Goal: Task Accomplishment & Management: Use online tool/utility

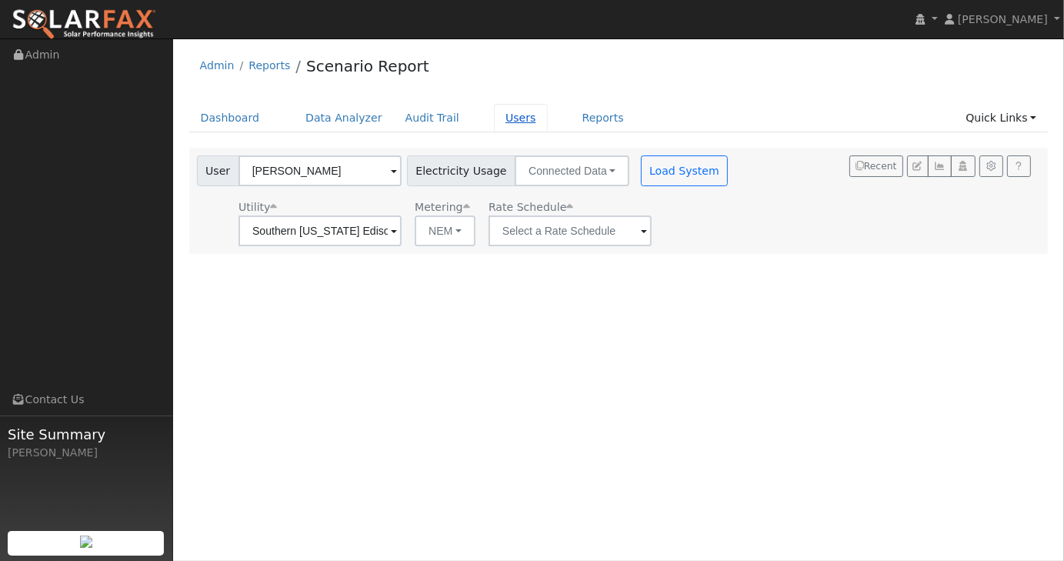
click at [498, 125] on link "Users" at bounding box center [521, 118] width 54 height 28
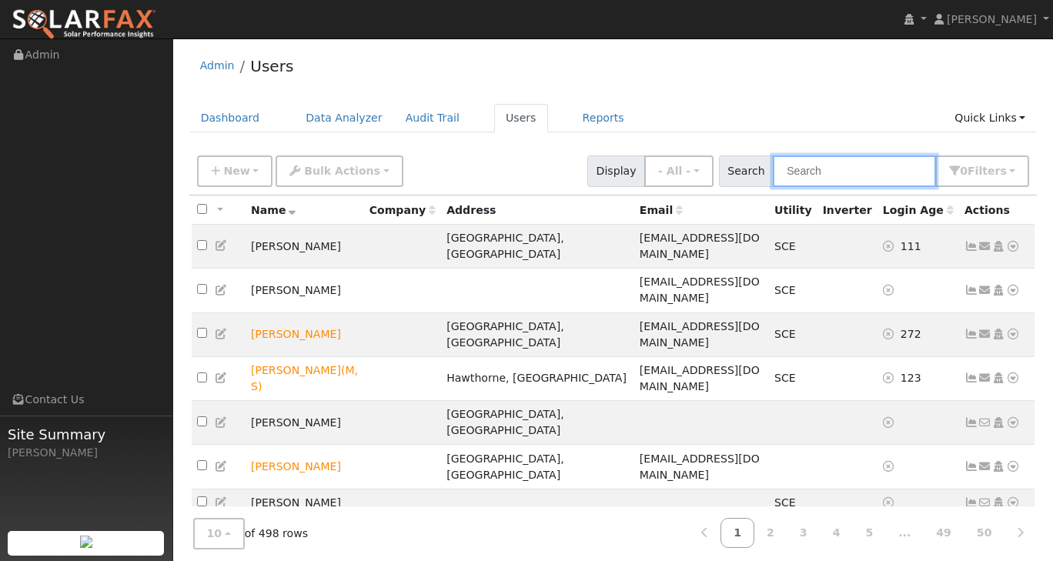
click at [813, 169] on input "text" at bounding box center [854, 171] width 163 height 32
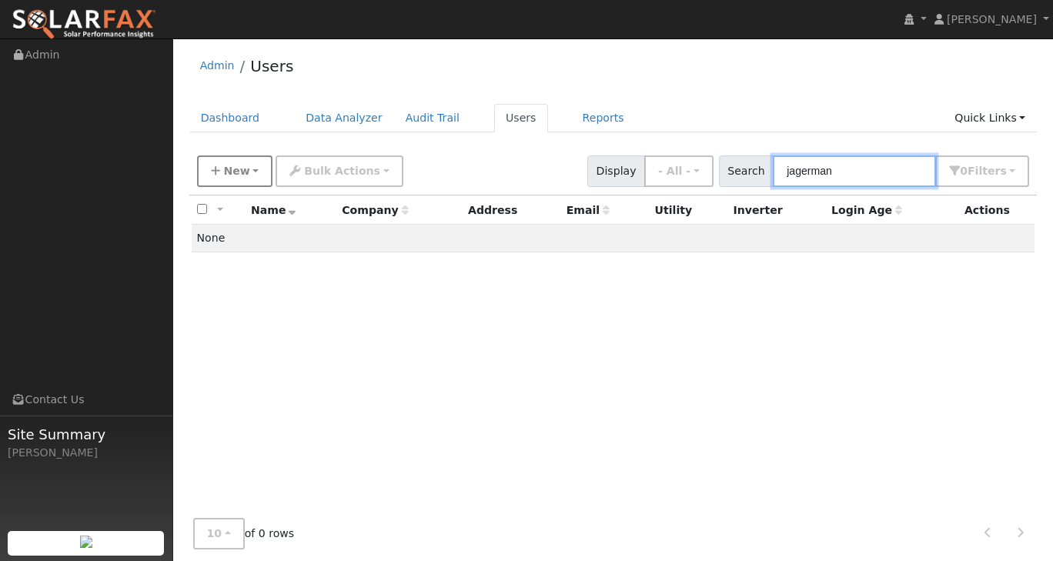
type input "jagerman"
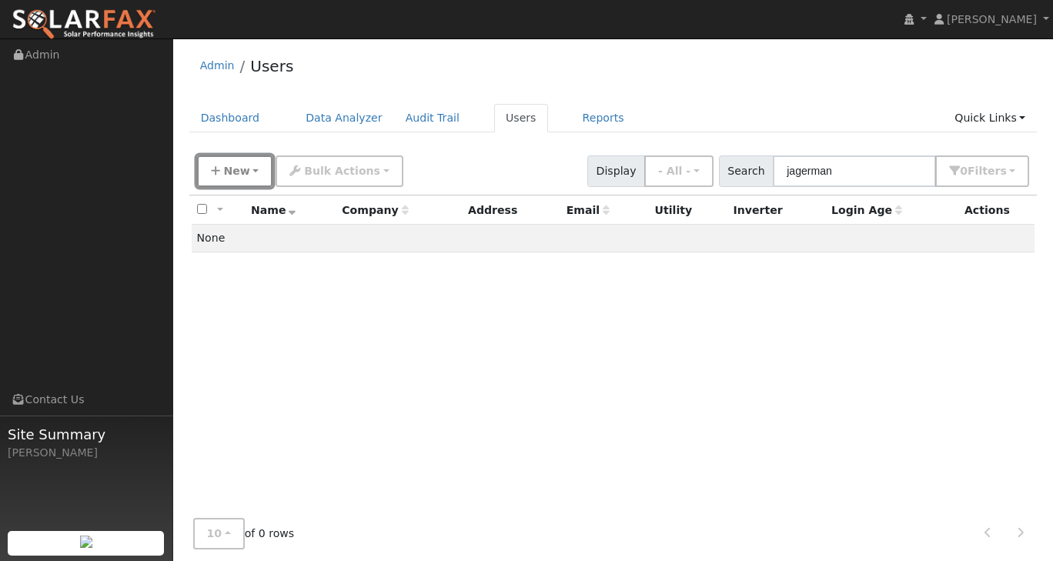
click at [212, 171] on icon "button" at bounding box center [215, 170] width 9 height 11
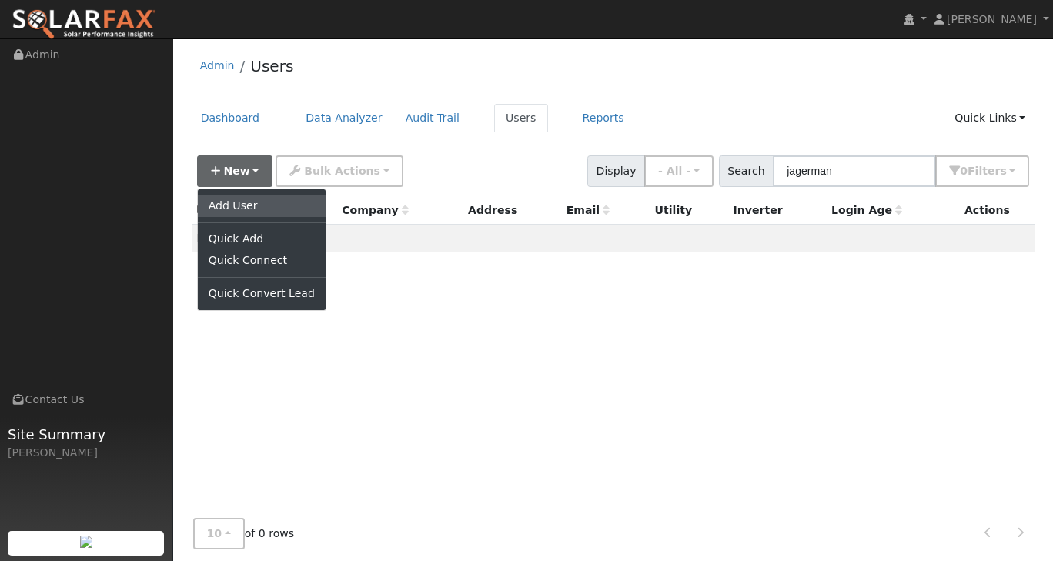
click at [230, 202] on link "Add User" at bounding box center [262, 206] width 128 height 22
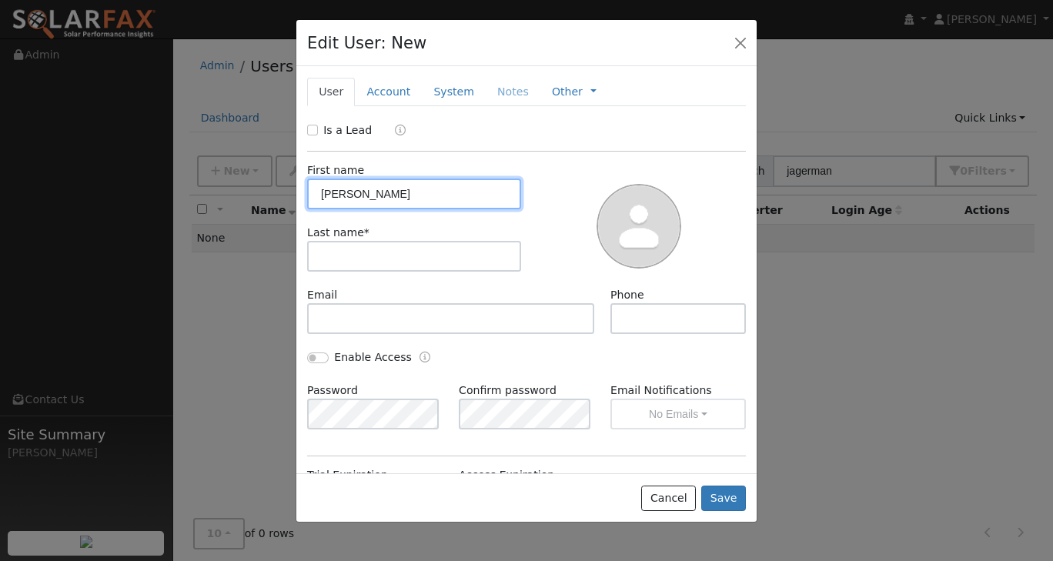
type input "Tamara"
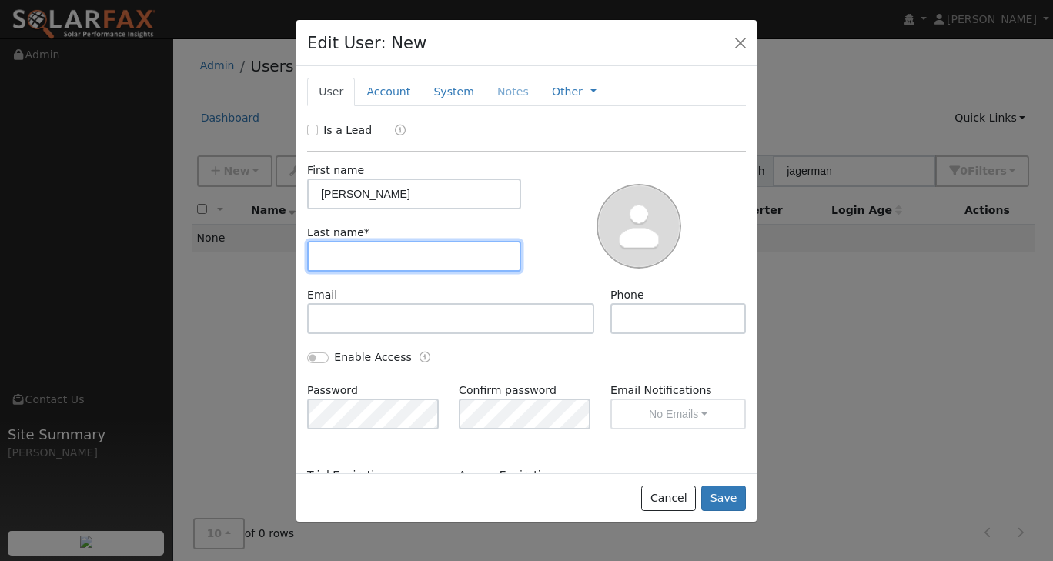
click at [448, 256] on input "text" at bounding box center [414, 256] width 214 height 31
type input "Jagerman"
click at [397, 88] on link "Account" at bounding box center [388, 92] width 67 height 28
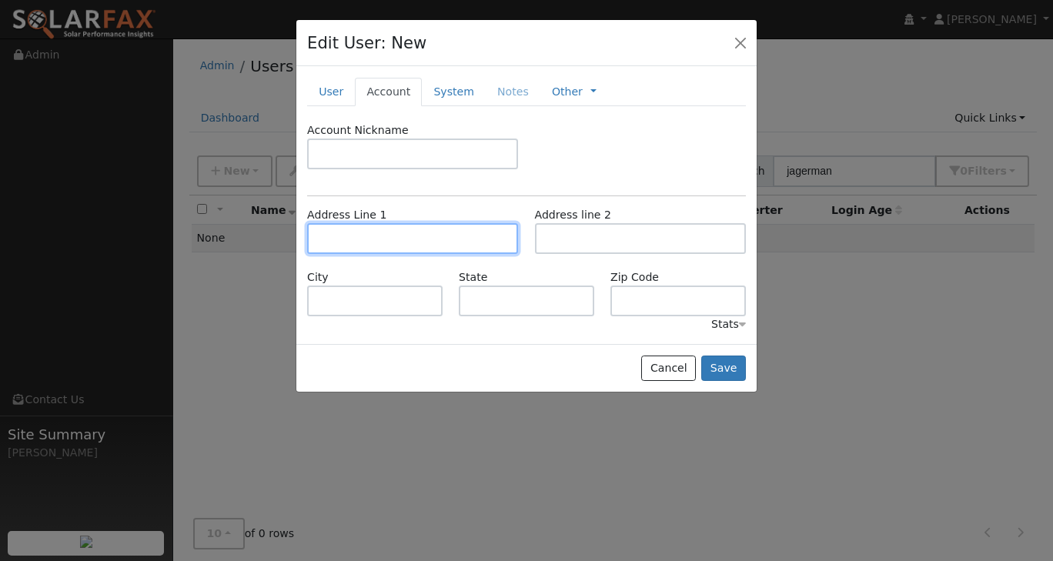
paste input "26849 CUATRO MILPAS ST"
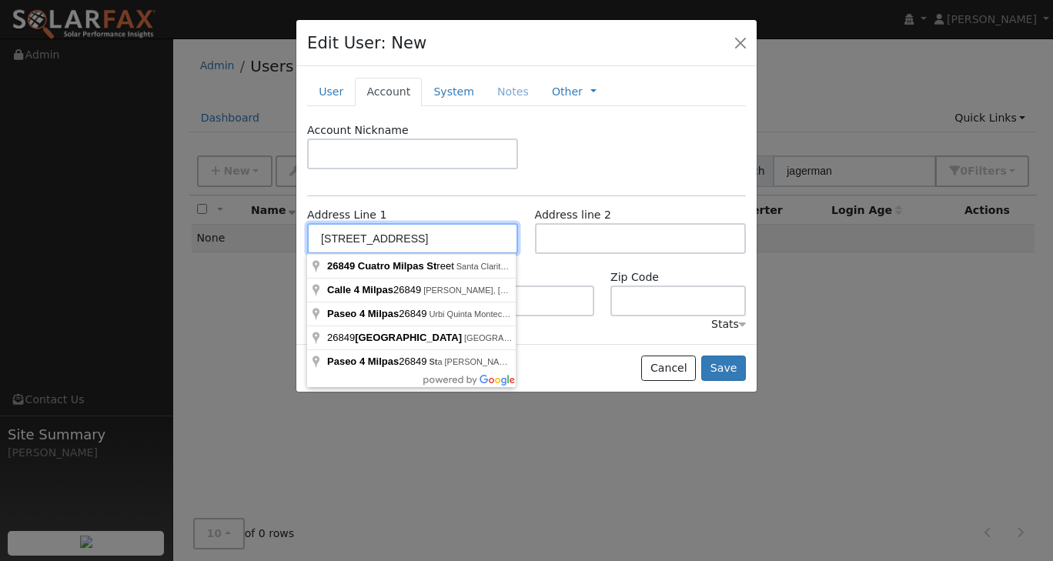
type input "[STREET_ADDRESS]"
type input "Santa Clarita"
type input "CA"
type input "91354"
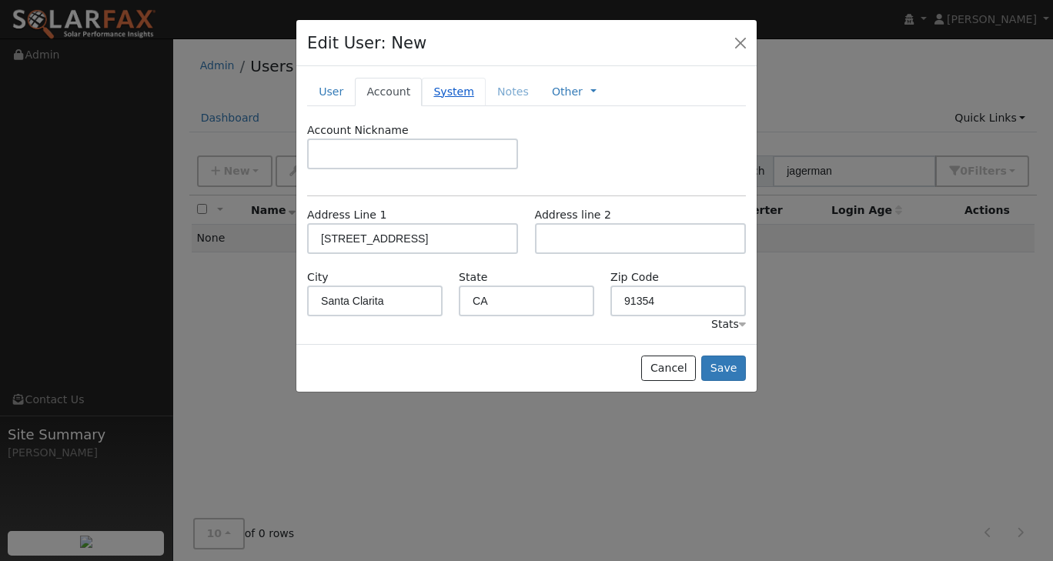
click at [439, 92] on link "System" at bounding box center [454, 92] width 64 height 28
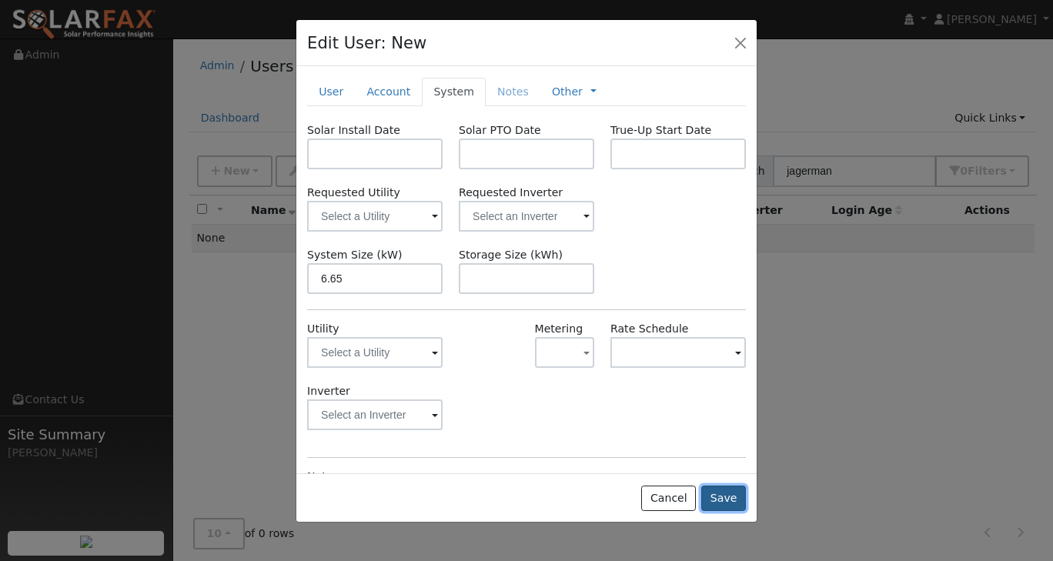
type input "6.7"
click at [730, 504] on button "Save" at bounding box center [723, 499] width 45 height 26
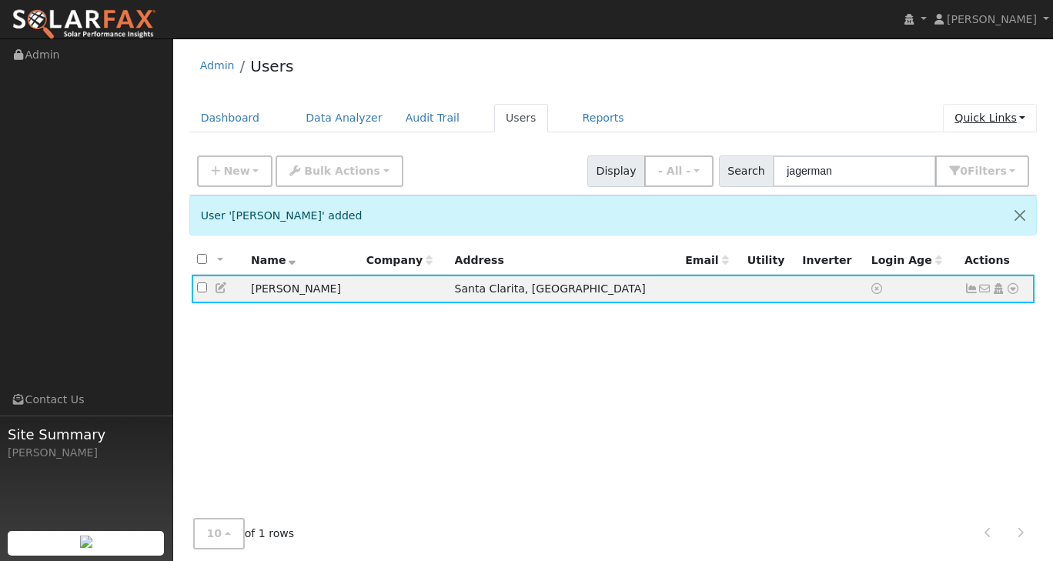
click at [1014, 119] on link "Quick Links" at bounding box center [990, 118] width 94 height 28
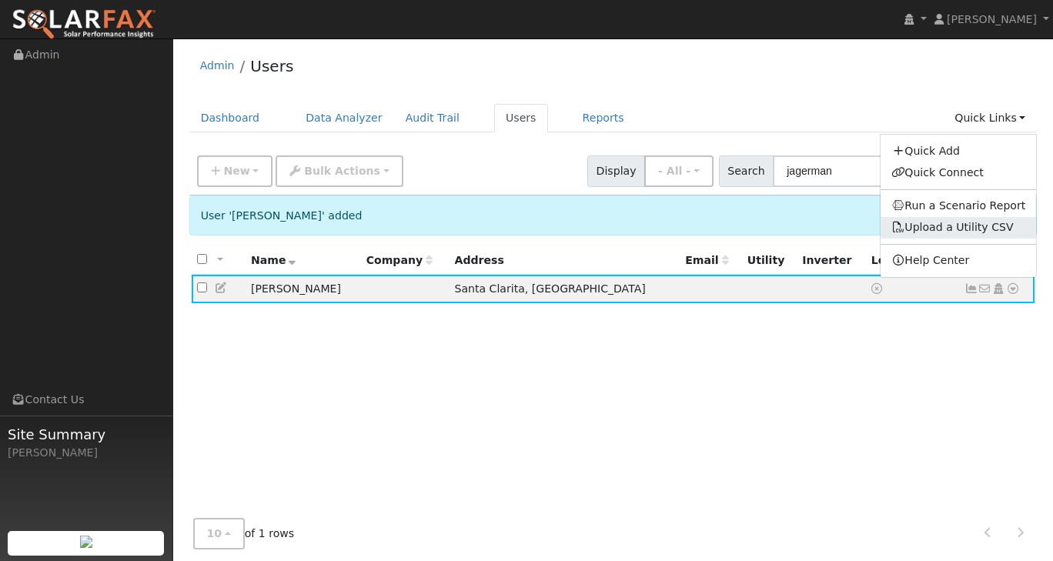
click at [967, 226] on link "Upload a Utility CSV" at bounding box center [952, 227] width 122 height 12
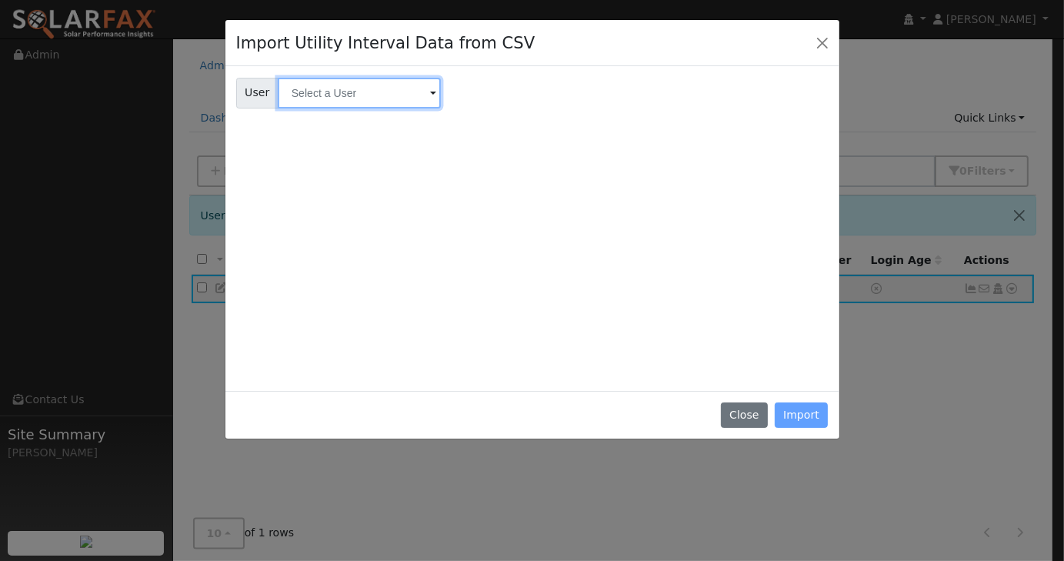
click at [393, 85] on input "text" at bounding box center [359, 93] width 163 height 31
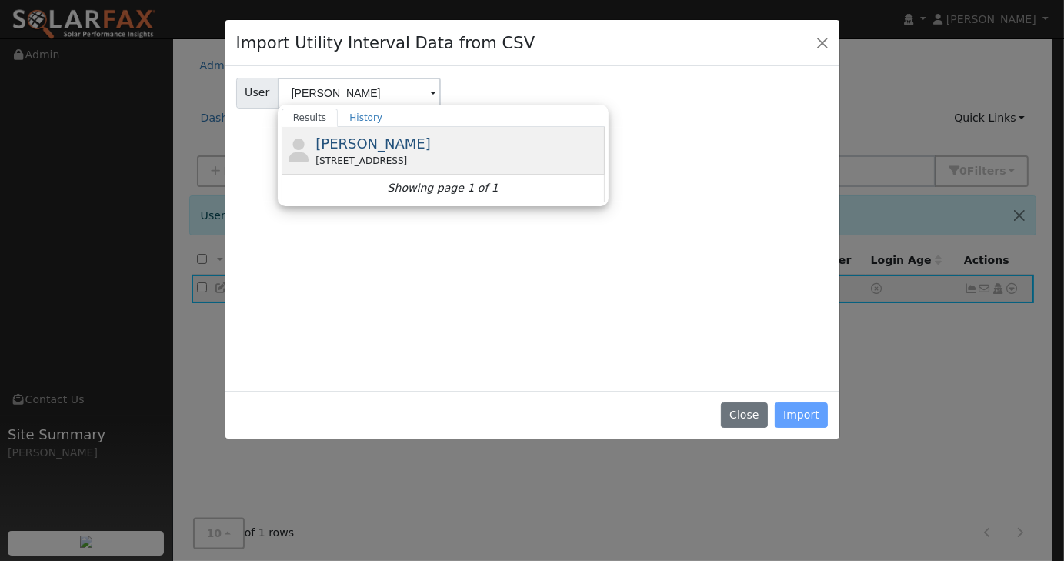
click at [378, 137] on span "[PERSON_NAME]" at bounding box center [373, 143] width 115 height 16
type input "[PERSON_NAME]"
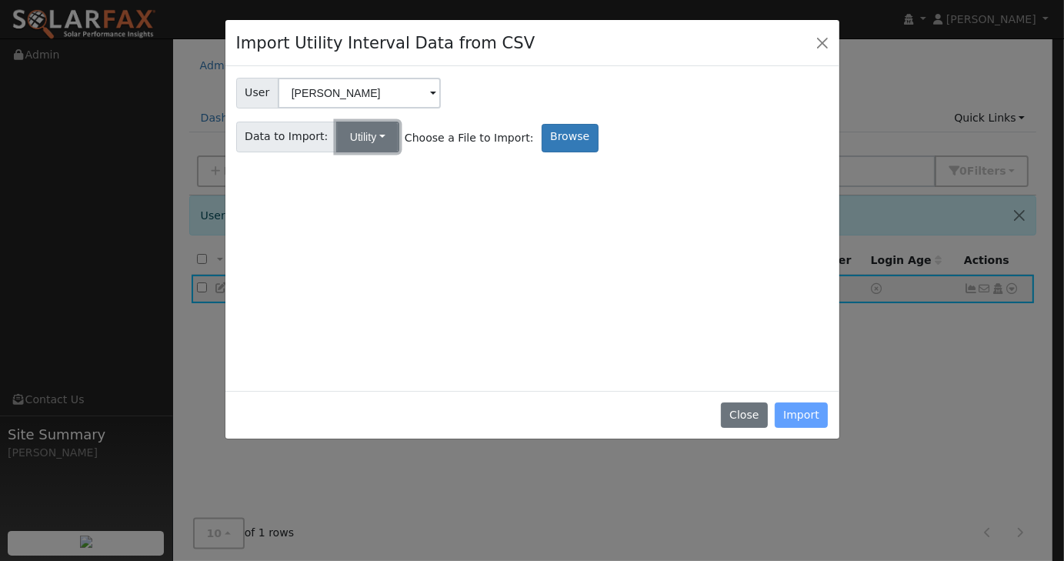
click at [355, 128] on button "Utility" at bounding box center [367, 137] width 63 height 31
click at [356, 168] on link "Utility" at bounding box center [379, 171] width 107 height 22
click at [547, 142] on label "Browse" at bounding box center [570, 138] width 57 height 28
click at [0, 0] on input "Browse" at bounding box center [0, 0] width 0 height 0
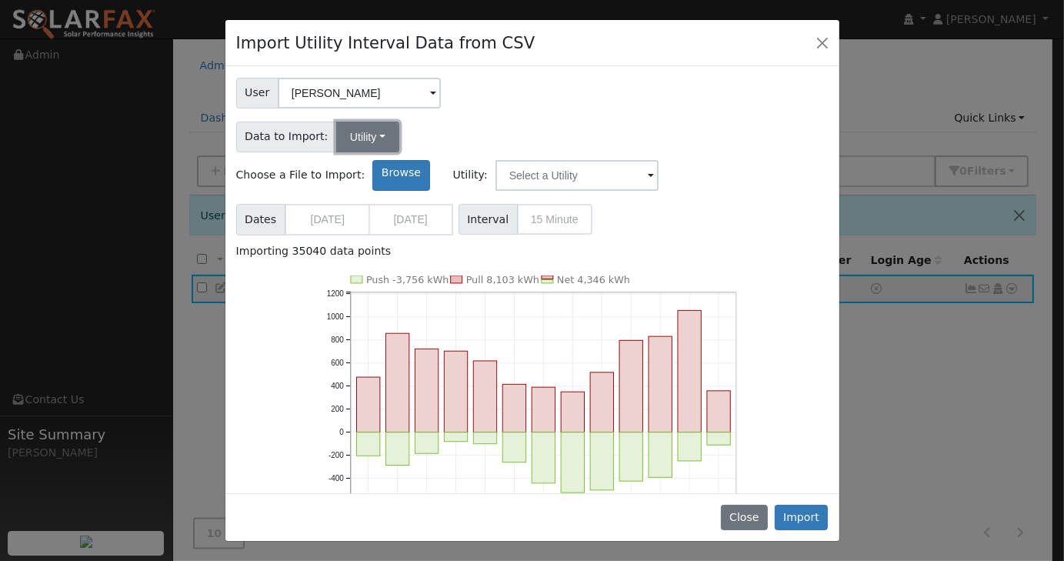
click at [373, 141] on button "Utility" at bounding box center [367, 137] width 63 height 31
click at [659, 160] on input "text" at bounding box center [577, 175] width 163 height 31
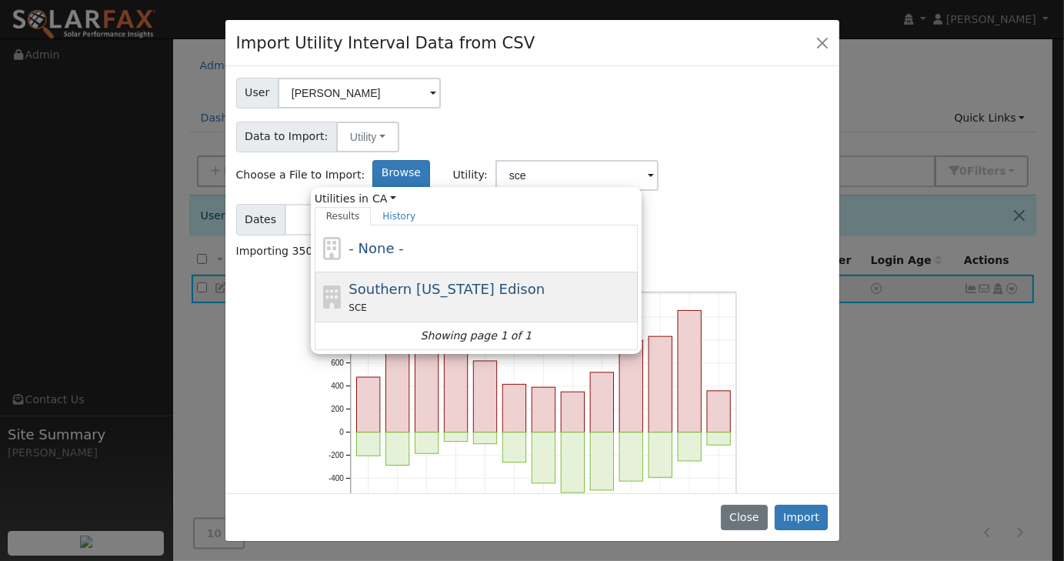
click at [545, 281] on span "Southern [US_STATE] Edison" at bounding box center [447, 289] width 196 height 16
type input "Southern [US_STATE] Edison"
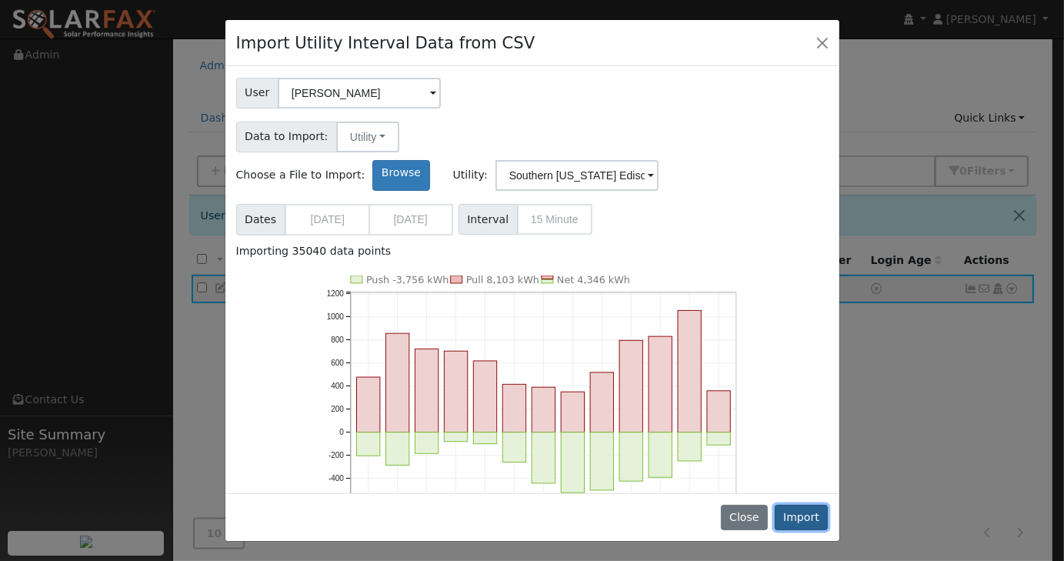
click at [796, 518] on button "Import" at bounding box center [802, 518] width 54 height 26
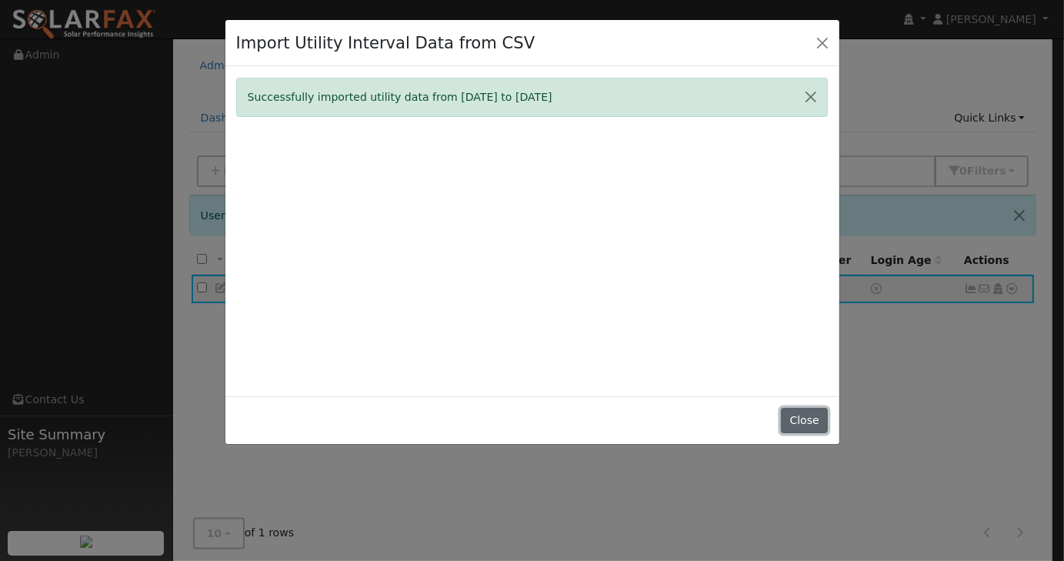
click at [814, 418] on button "Close" at bounding box center [804, 421] width 47 height 26
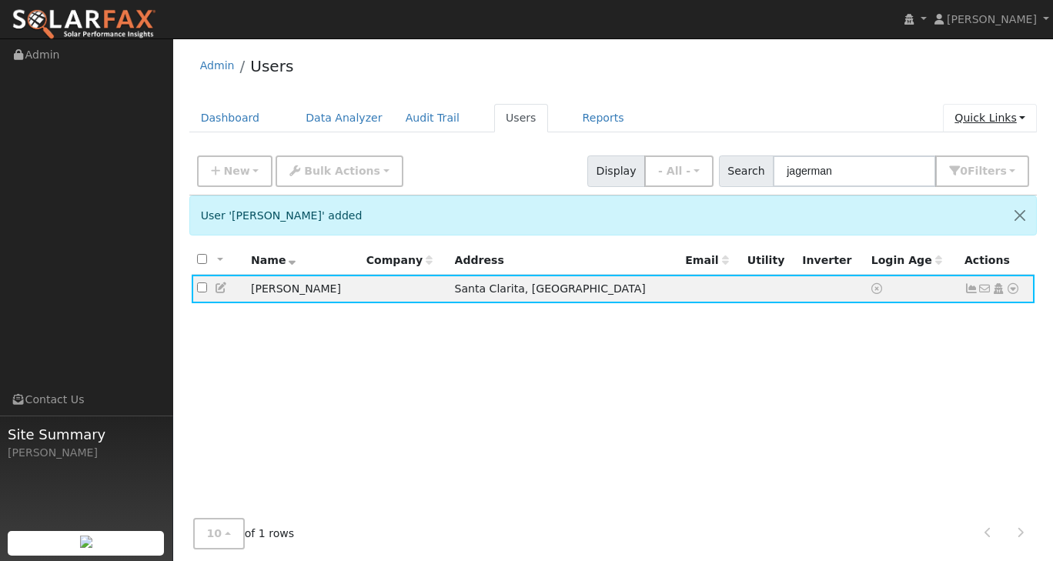
click at [1012, 117] on link "Quick Links" at bounding box center [990, 118] width 94 height 28
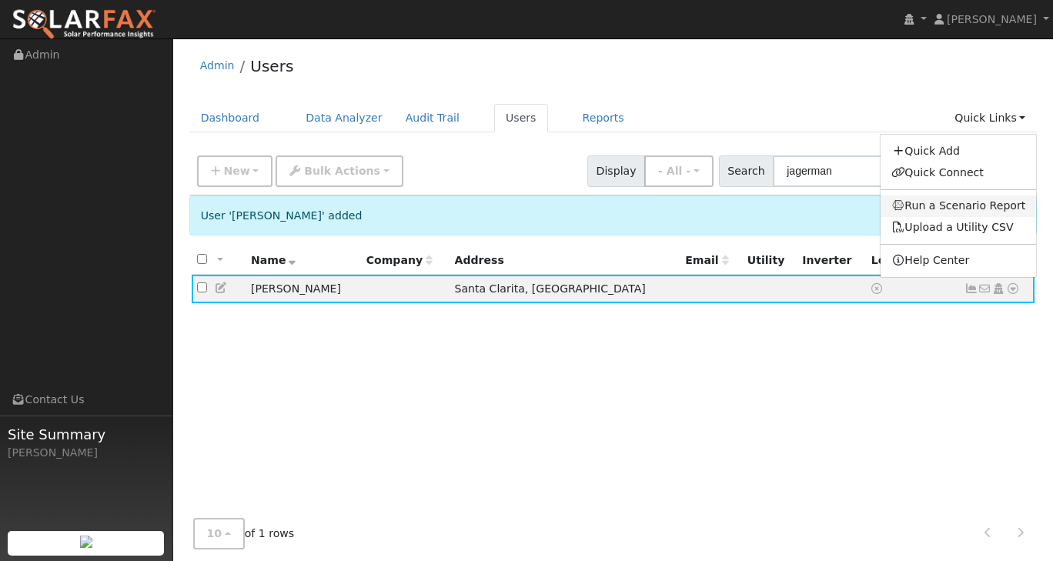
click at [984, 204] on link "Run a Scenario Report" at bounding box center [959, 206] width 156 height 22
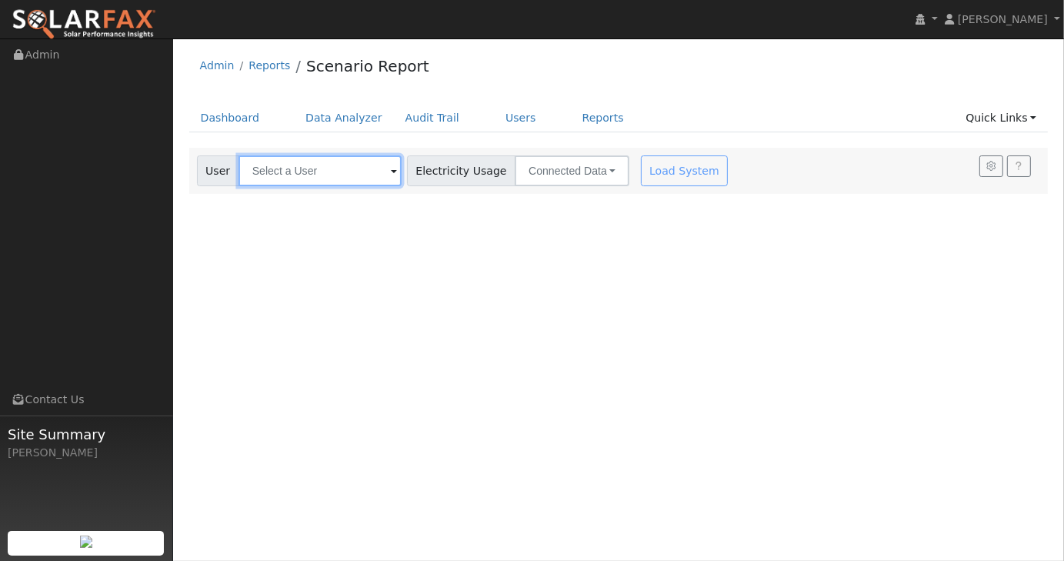
click at [341, 169] on input "text" at bounding box center [320, 170] width 163 height 31
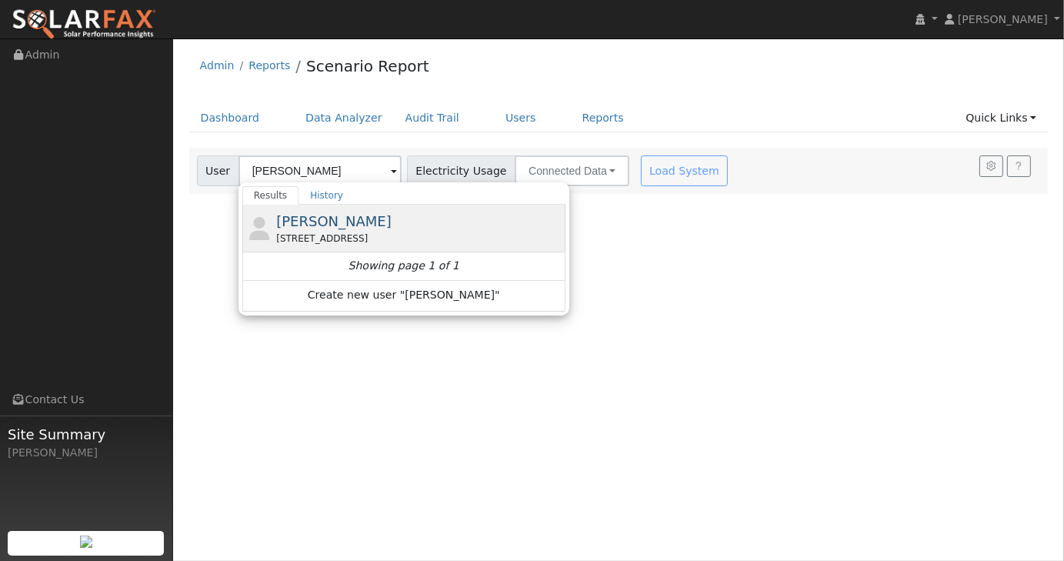
click at [373, 225] on span "[PERSON_NAME]" at bounding box center [333, 221] width 115 height 16
type input "[PERSON_NAME]"
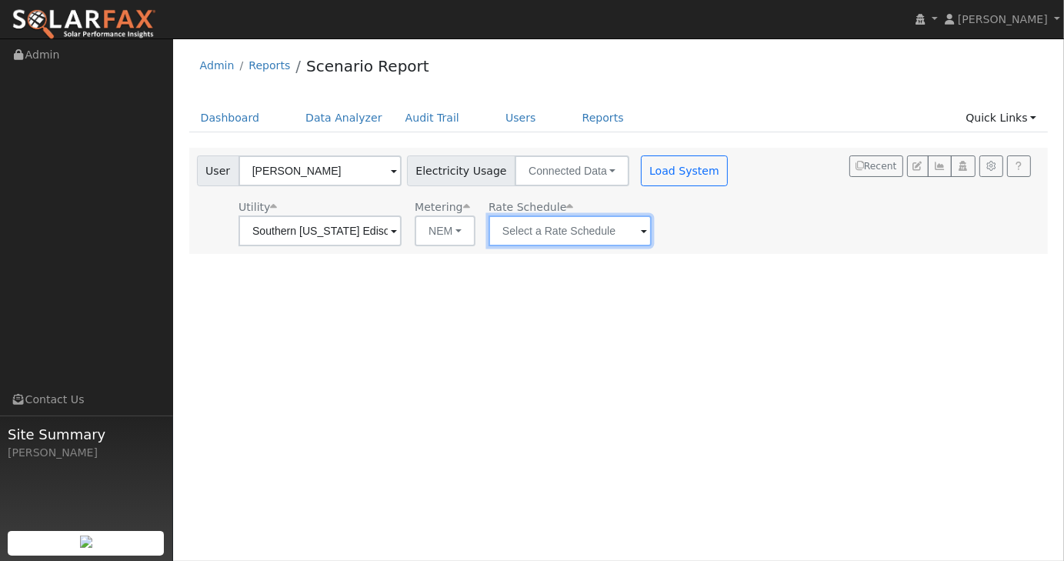
click at [550, 223] on input "text" at bounding box center [570, 231] width 163 height 31
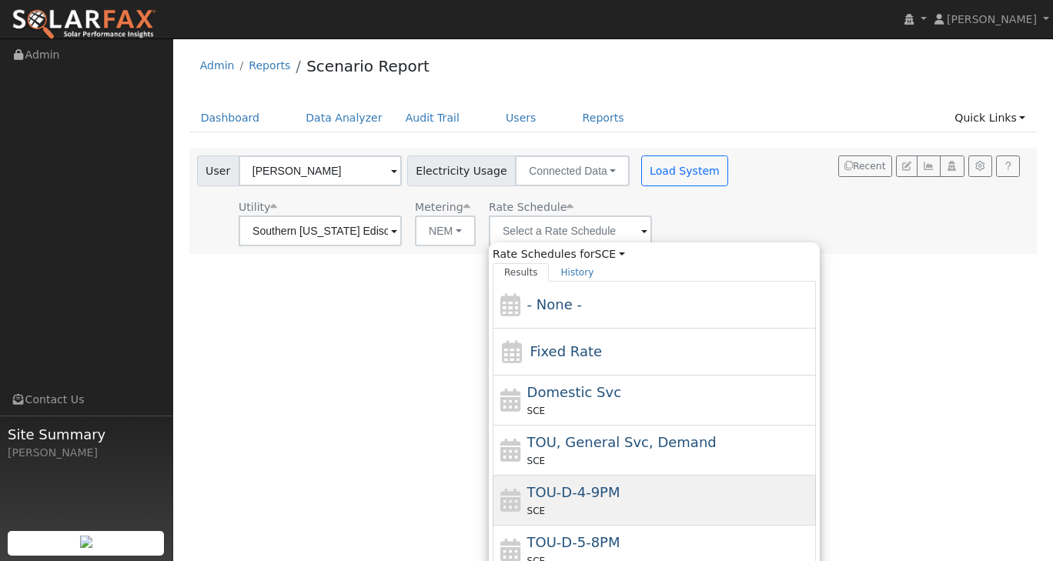
click at [565, 488] on span "TOU-D-4-9PM" at bounding box center [573, 492] width 93 height 16
type input "TOU-D-4-9PM"
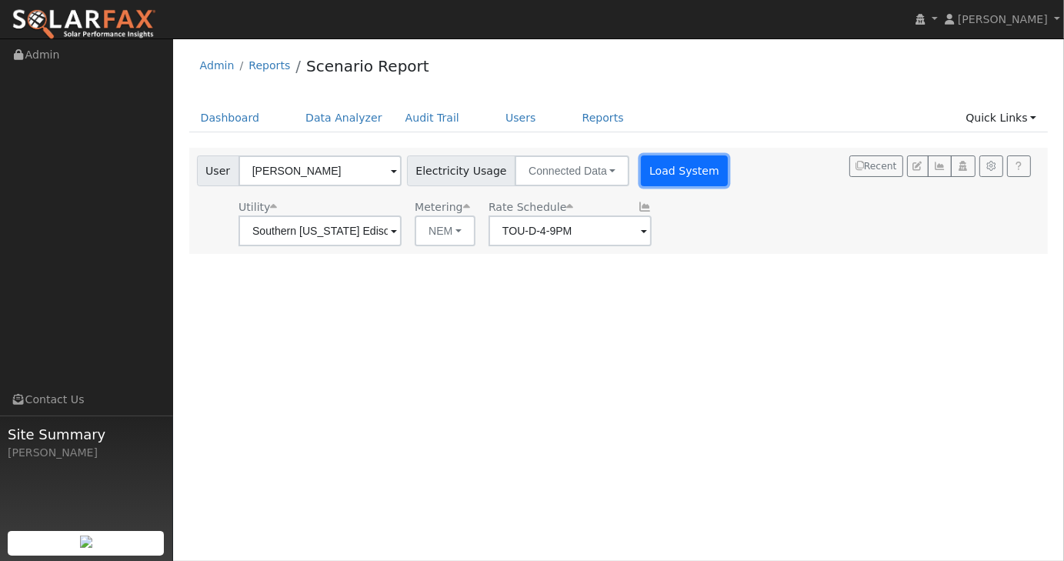
click at [663, 175] on button "Load System" at bounding box center [685, 170] width 88 height 31
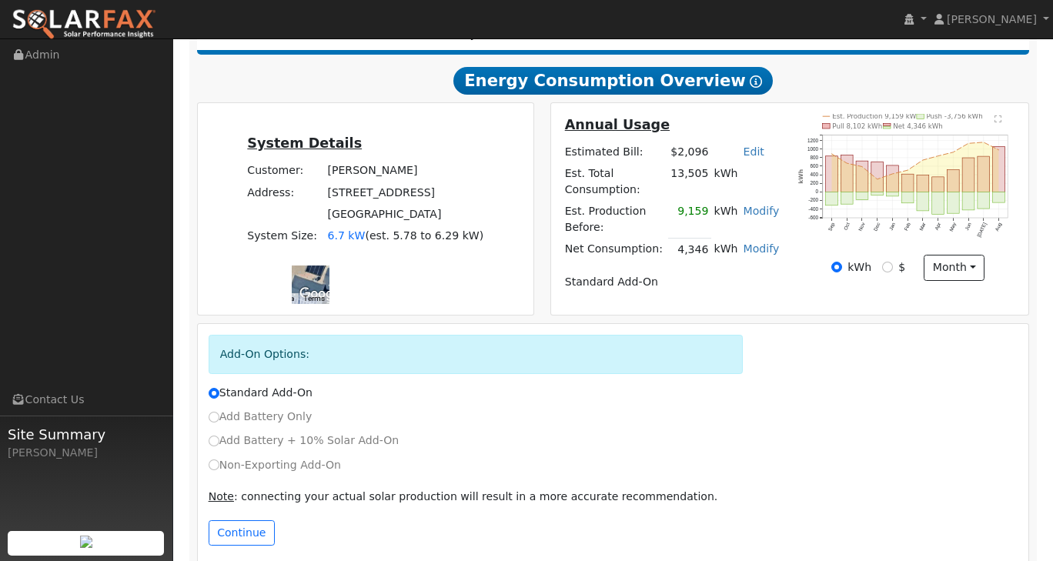
scroll to position [257, 0]
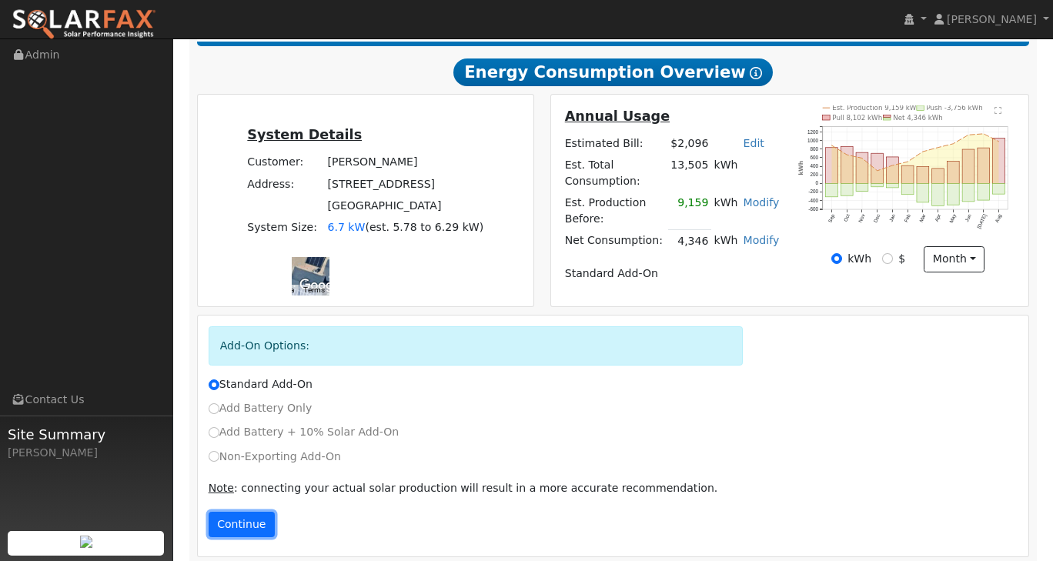
click at [242, 512] on button "Continue" at bounding box center [242, 525] width 66 height 26
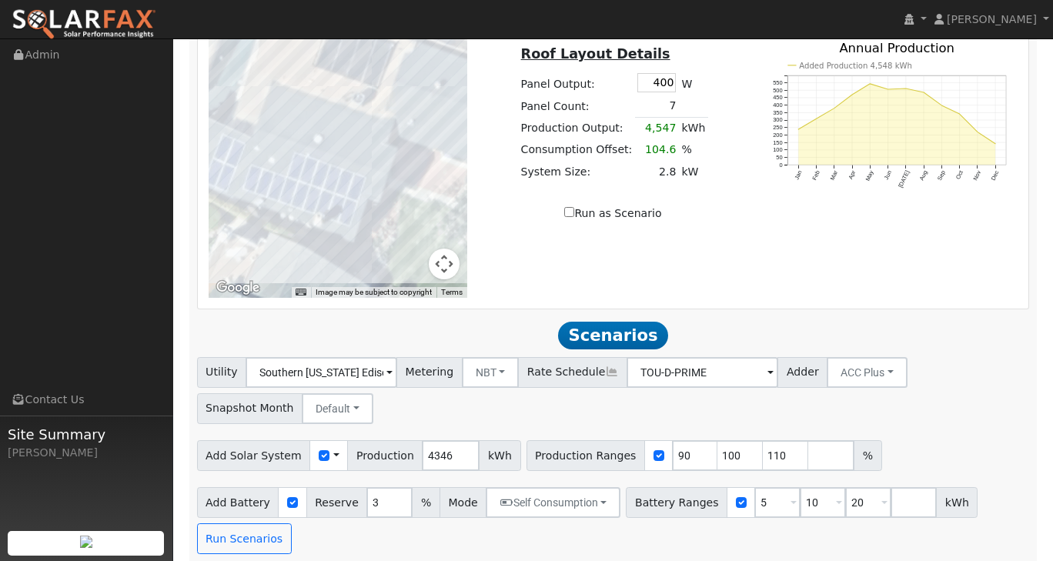
scroll to position [694, 0]
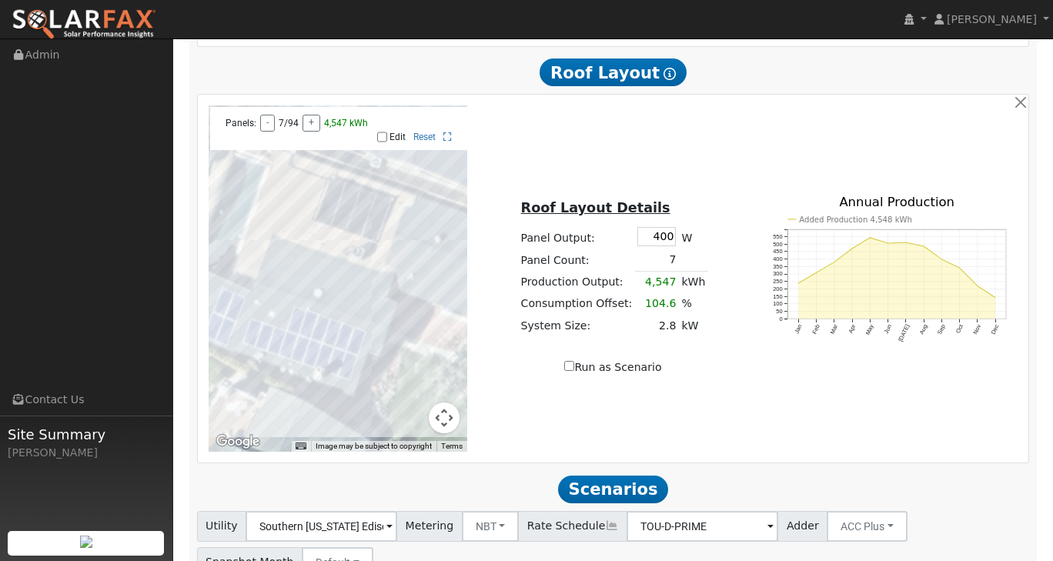
click at [400, 132] on label "Edit" at bounding box center [397, 137] width 16 height 11
click at [387, 132] on input "Edit" at bounding box center [382, 137] width 10 height 11
click at [400, 132] on label "Edit" at bounding box center [397, 137] width 16 height 11
click at [387, 132] on input "Edit" at bounding box center [382, 137] width 10 height 11
checkbox input "false"
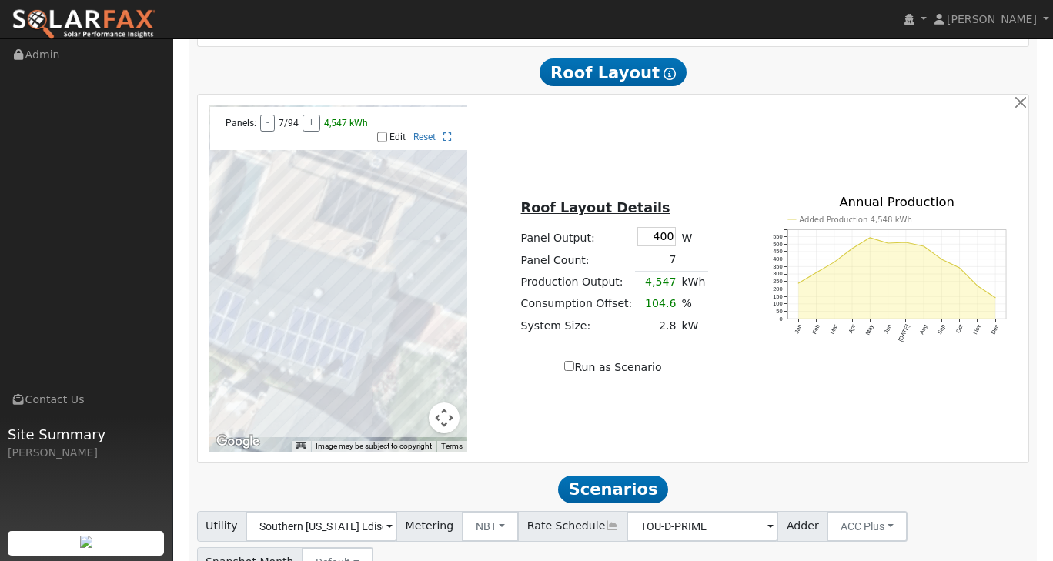
click at [508, 369] on div "To navigate the map with touch gestures double-tap and hold your finger on the …" at bounding box center [613, 278] width 826 height 346
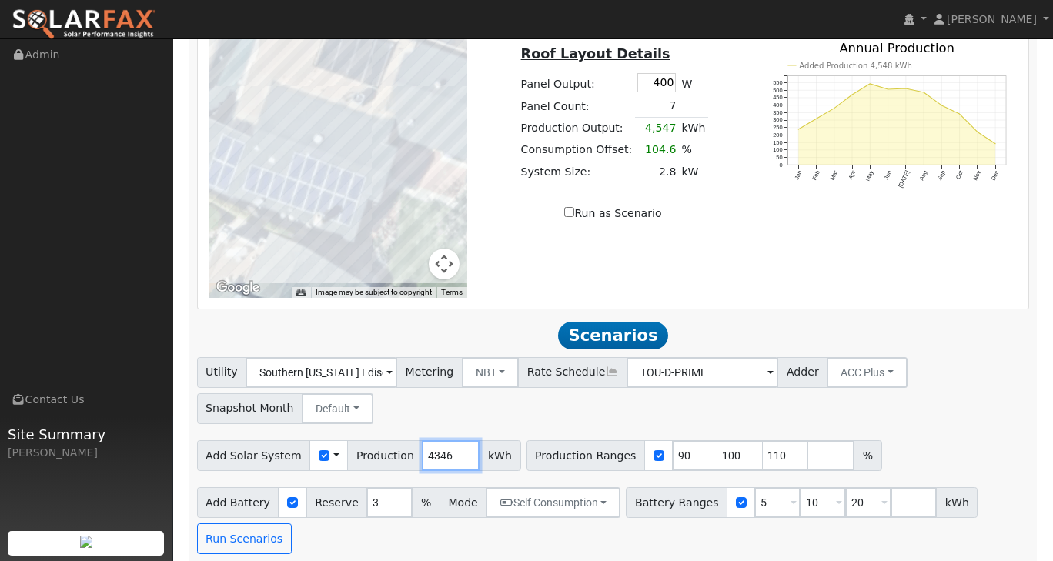
drag, startPoint x: 435, startPoint y: 452, endPoint x: 406, endPoint y: 449, distance: 28.6
click at [422, 449] on input "4346" at bounding box center [451, 455] width 58 height 31
type input "9"
type input "8"
type input "6440"
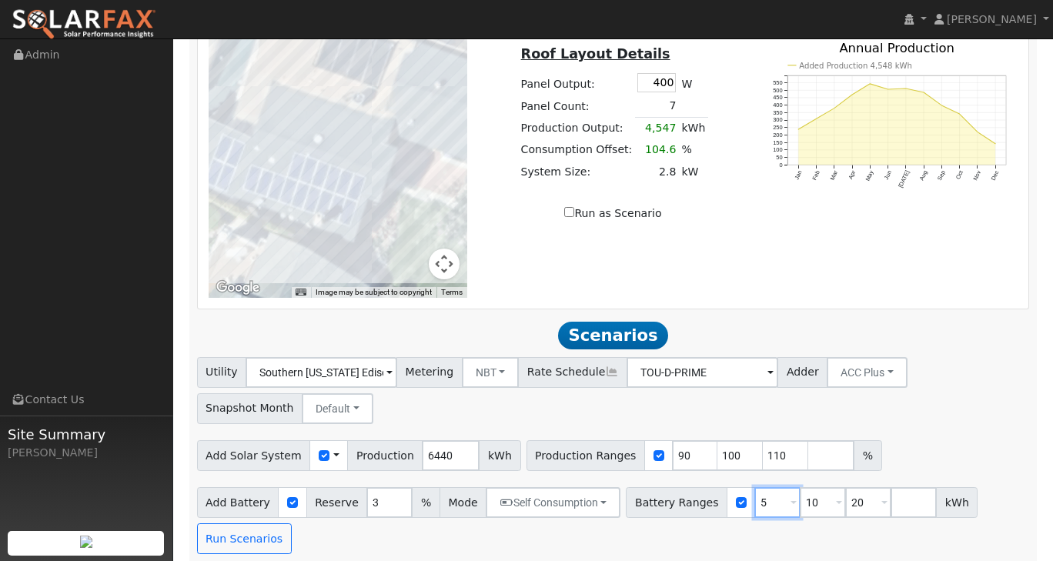
click at [754, 496] on input "5" at bounding box center [777, 502] width 46 height 31
type input "10"
type input "20"
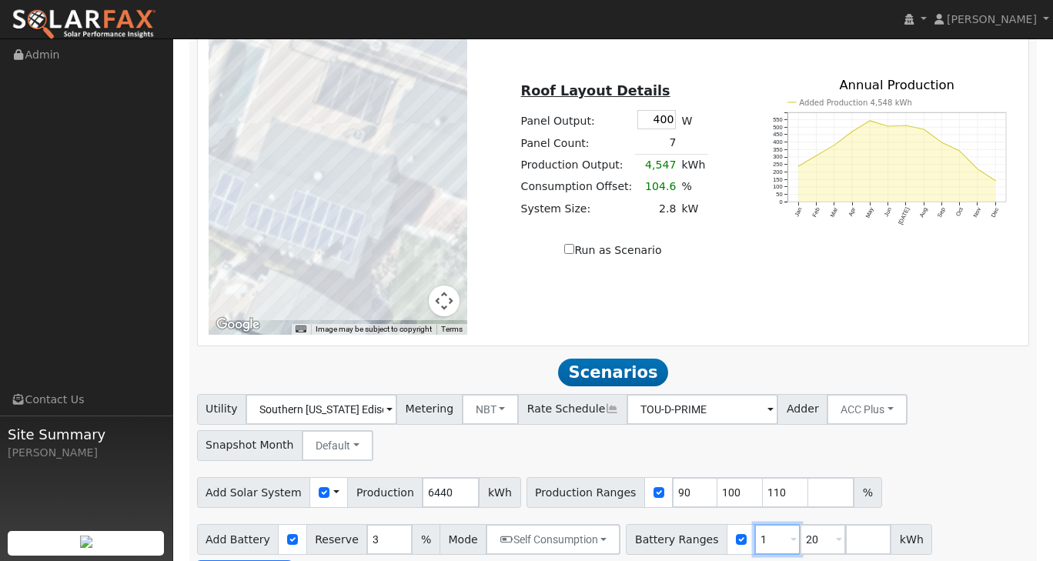
type input "20"
type input "2"
type input "20.2"
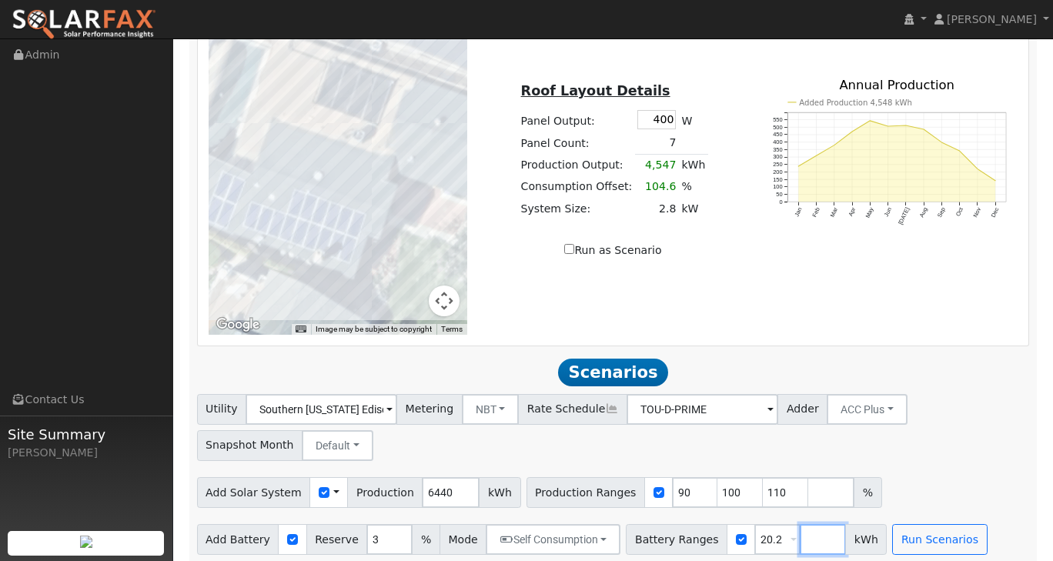
click at [802, 527] on input "number" at bounding box center [823, 539] width 46 height 31
type input "27"
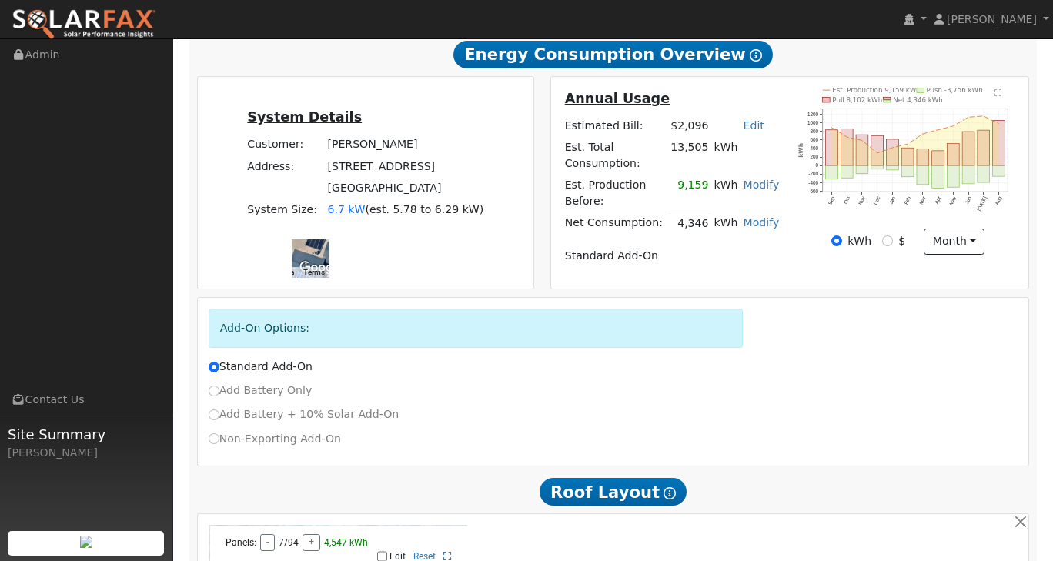
scroll to position [267, 0]
